Goal: Information Seeking & Learning: Find specific fact

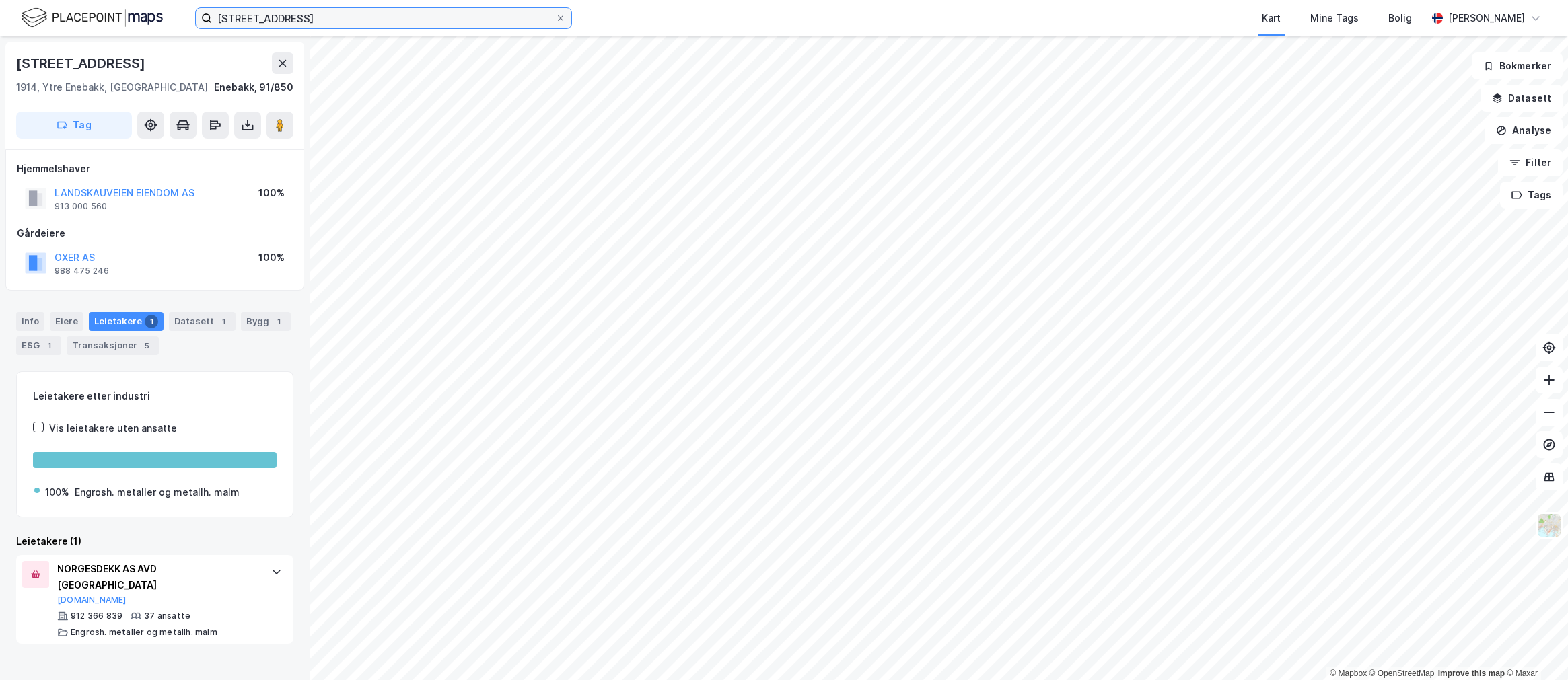
click at [417, 18] on input "[STREET_ADDRESS]" at bounding box center [383, 18] width 343 height 20
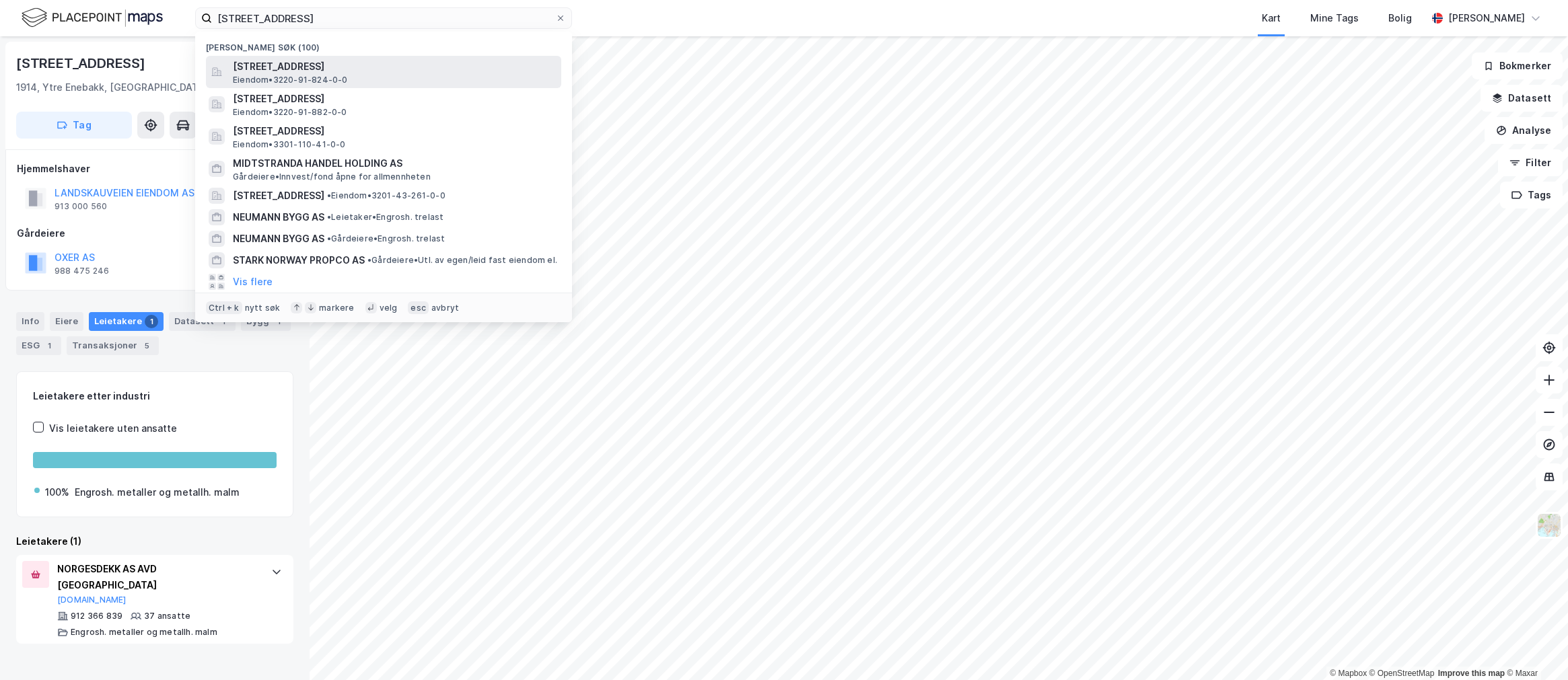
click at [300, 77] on span "Eiendom • 3220-91-824-0-0" at bounding box center [290, 80] width 115 height 11
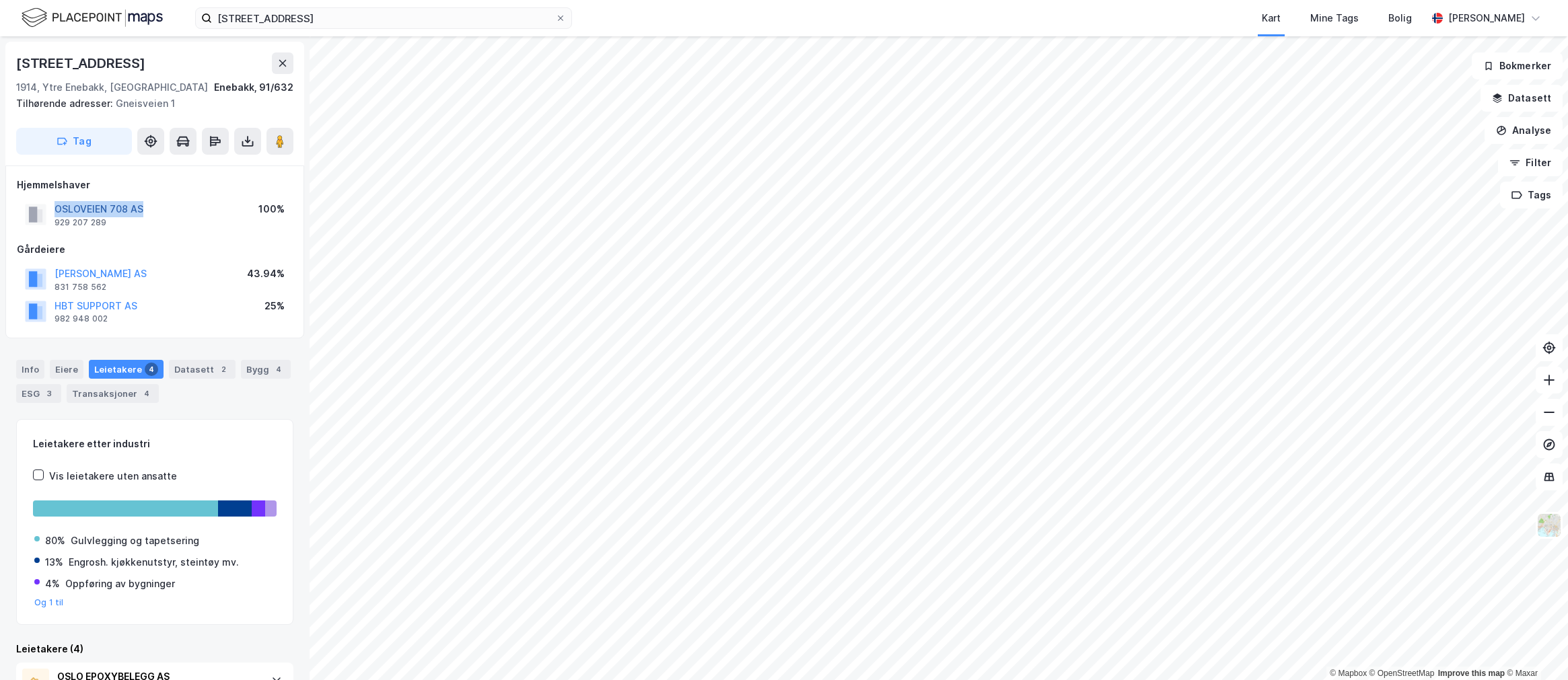
drag, startPoint x: 179, startPoint y: 204, endPoint x: 55, endPoint y: 207, distance: 124.0
click at [55, 207] on div "OSLOVEIEN 708 AS 929 207 289 100%" at bounding box center [155, 214] width 276 height 32
